Goal: Check status: Check status

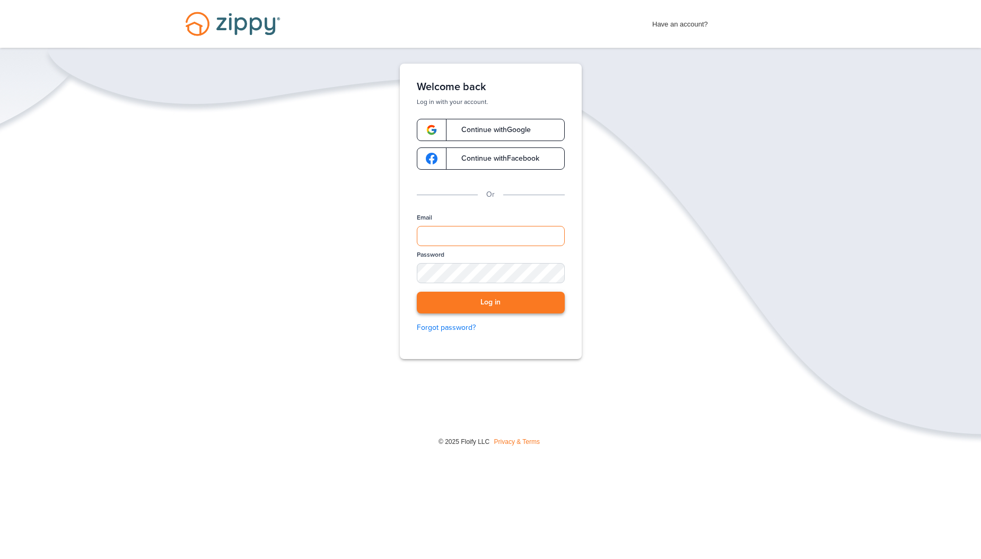
type input "**********"
click at [489, 303] on button "Log in" at bounding box center [491, 303] width 148 height 22
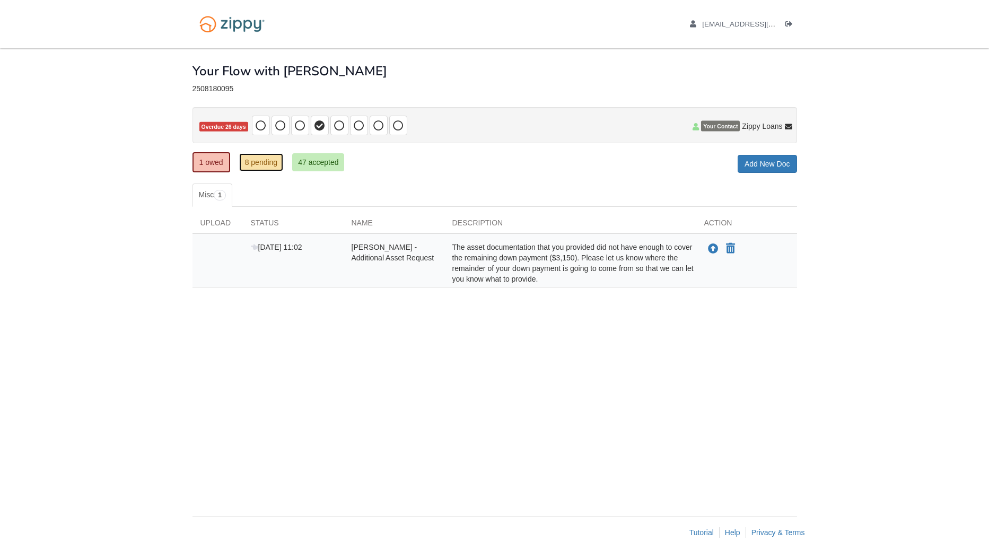
click at [263, 163] on link "8 pending" at bounding box center [261, 162] width 45 height 18
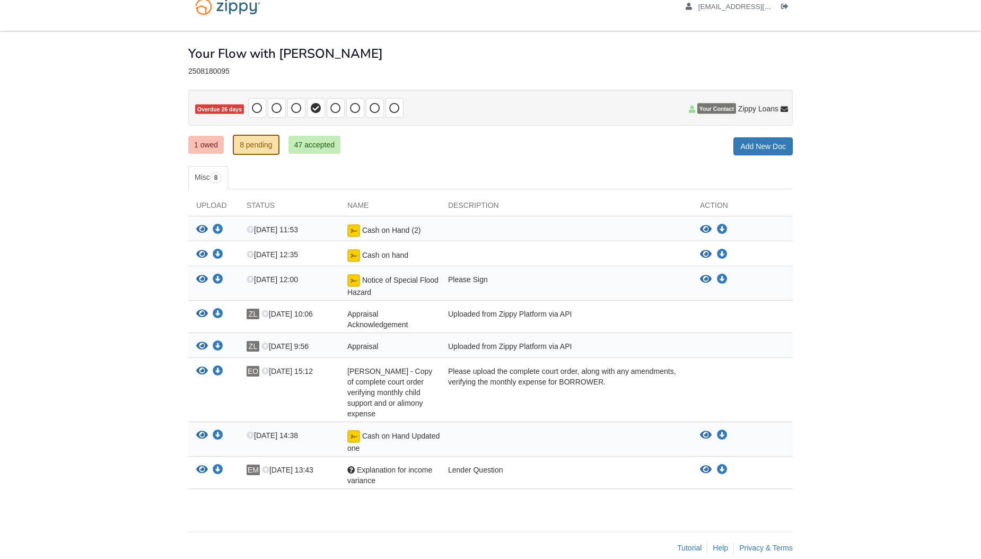
scroll to position [33, 0]
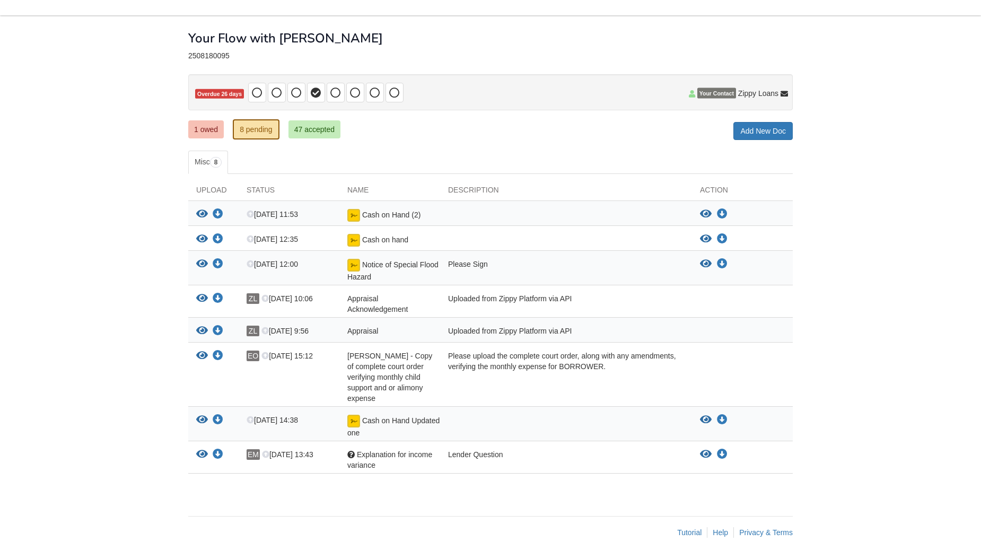
click at [201, 417] on icon "View Cash on Hand Updated one" at bounding box center [202, 420] width 12 height 11
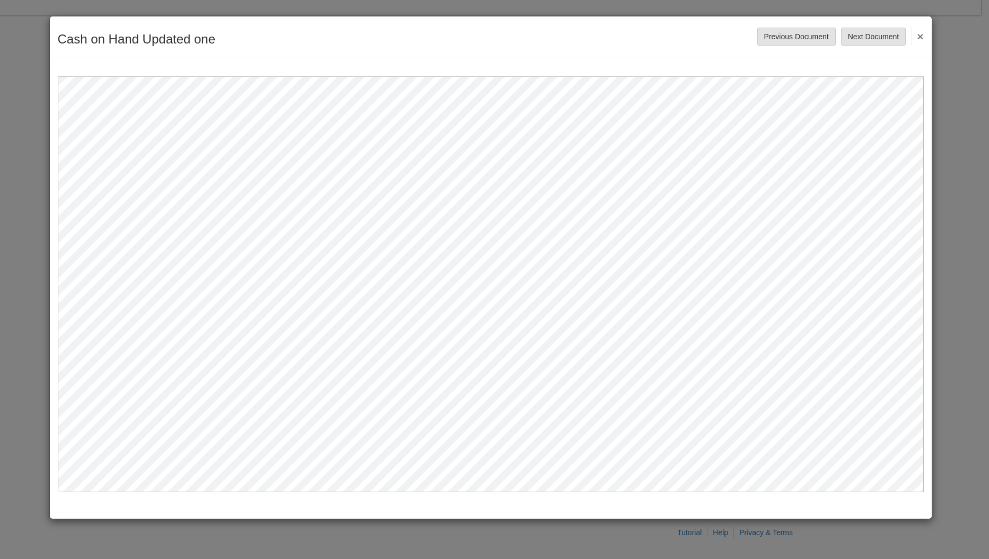
click at [918, 34] on button "×" at bounding box center [917, 36] width 12 height 19
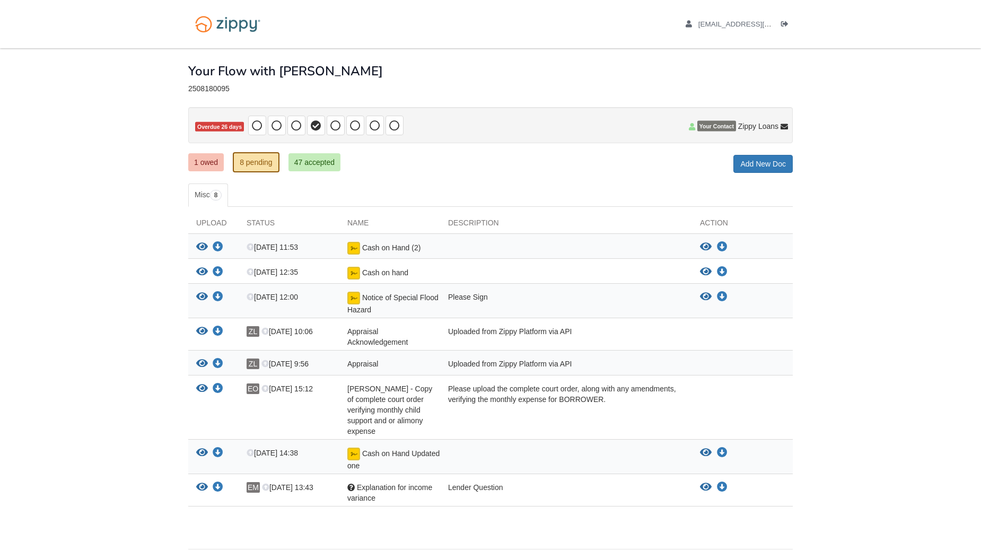
scroll to position [33, 0]
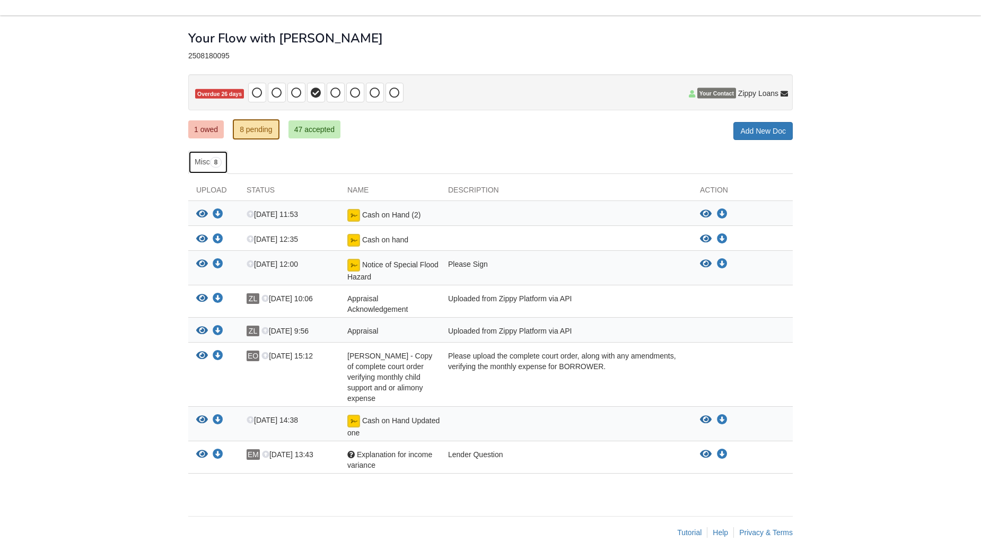
click at [220, 159] on span "8" at bounding box center [216, 162] width 12 height 11
click at [207, 130] on link "1 owed" at bounding box center [206, 129] width 36 height 18
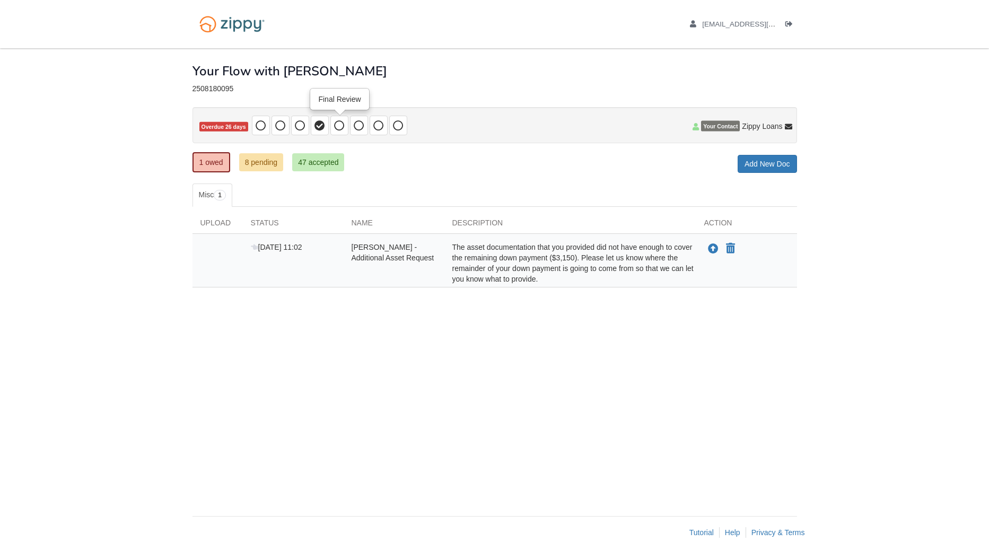
click at [340, 122] on icon at bounding box center [339, 125] width 11 height 11
click at [789, 21] on icon "Log out" at bounding box center [788, 24] width 7 height 7
